Goal: Task Accomplishment & Management: Manage account settings

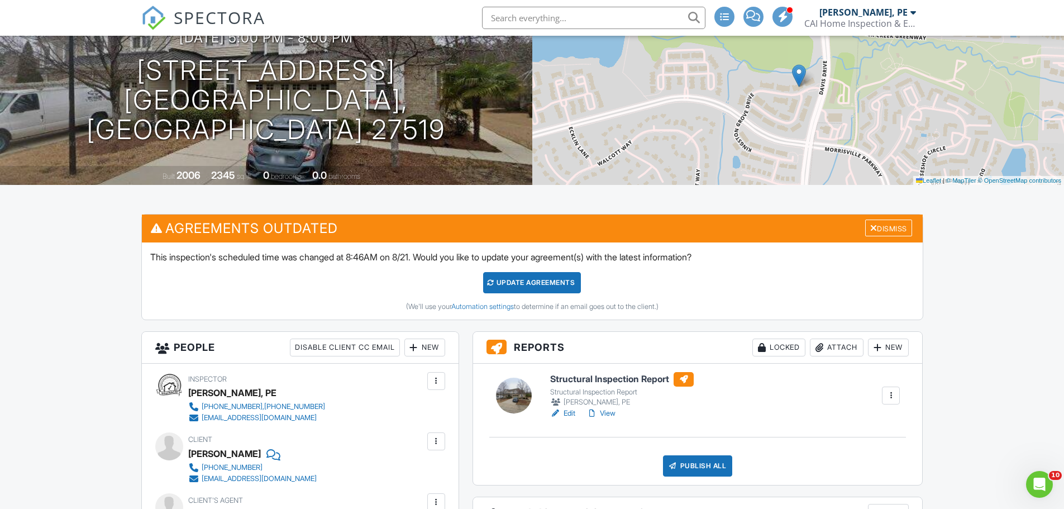
scroll to position [279, 0]
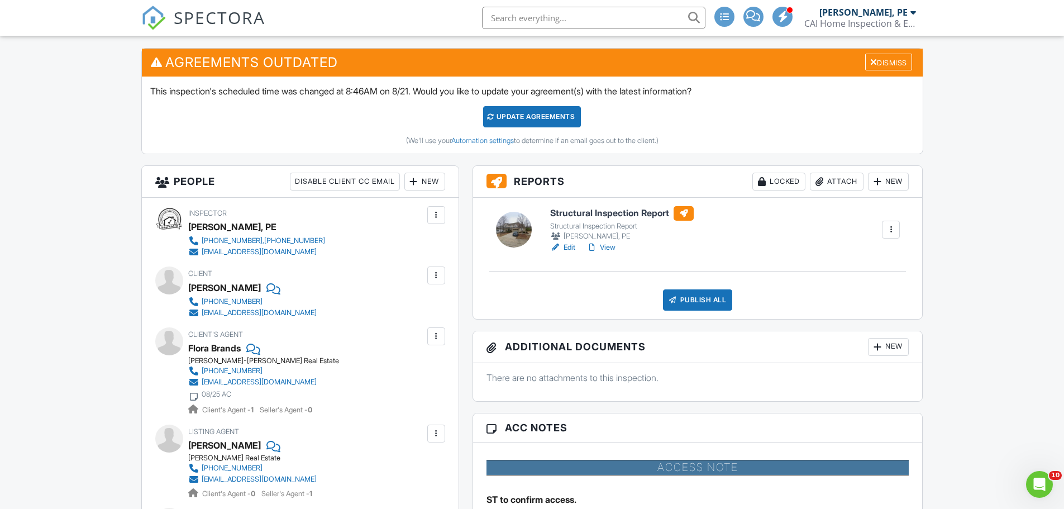
click at [572, 246] on link "Edit" at bounding box center [562, 247] width 25 height 11
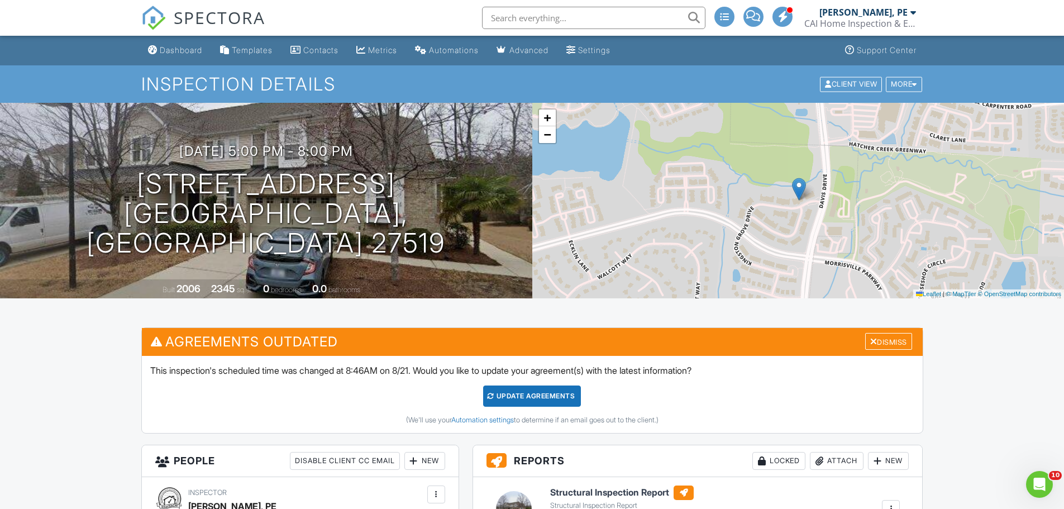
click at [170, 15] on div "SPECTORA" at bounding box center [203, 18] width 124 height 36
click at [196, 54] on div "Dashboard" at bounding box center [181, 49] width 42 height 9
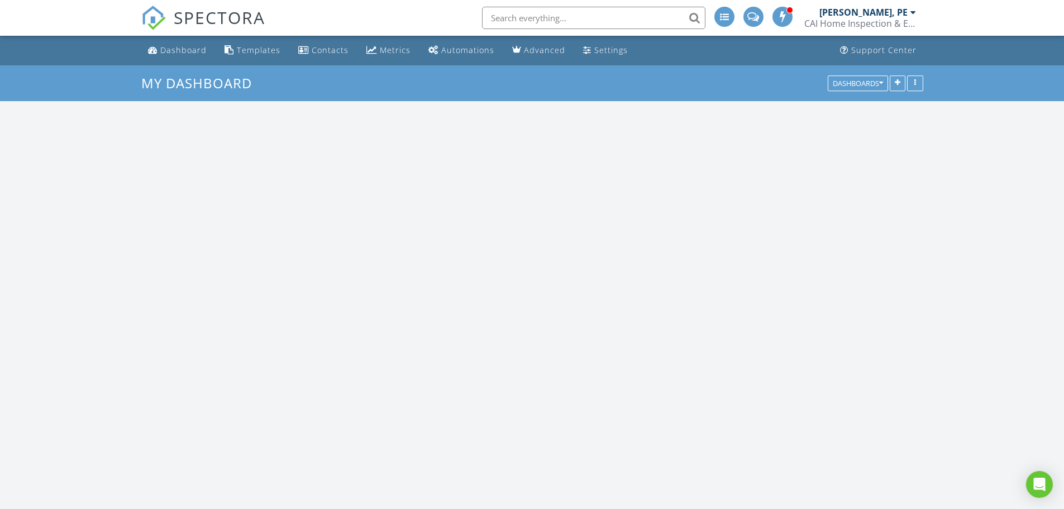
scroll to position [1173, 1081]
